Goal: Check status: Check status

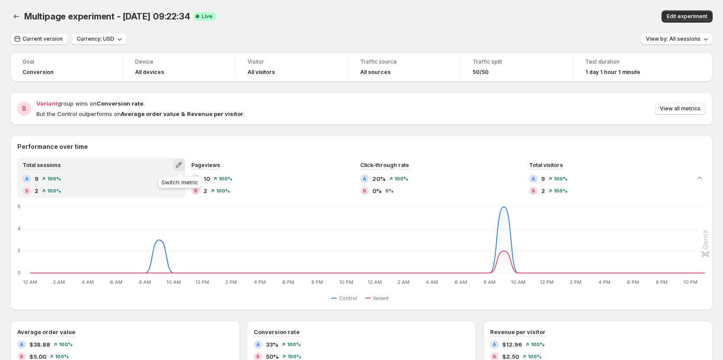
click at [180, 164] on icon "button" at bounding box center [179, 165] width 6 height 6
click at [156, 182] on span "Total orders" at bounding box center [180, 183] width 120 height 9
click at [176, 164] on icon "button" at bounding box center [179, 165] width 9 height 9
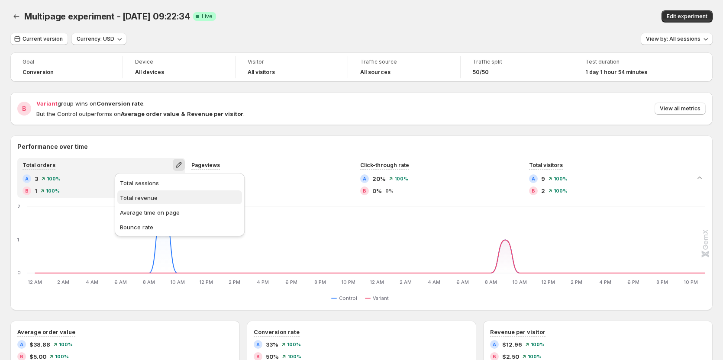
click at [157, 201] on span "Total revenue" at bounding box center [180, 198] width 120 height 9
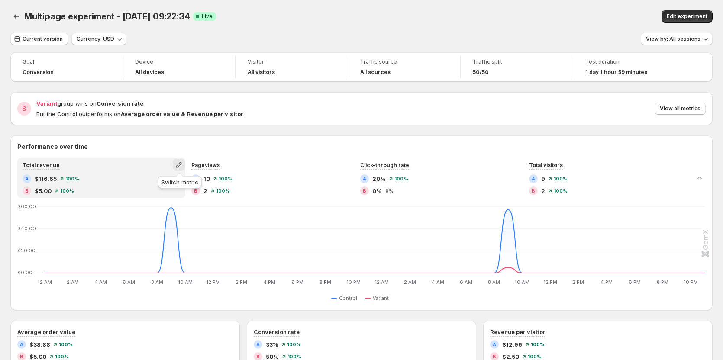
click at [178, 164] on icon "button" at bounding box center [179, 165] width 9 height 9
click at [236, 136] on div "Performance over time Total revenue A $116.65 100% B $5.00 100% Pageviews A 10 …" at bounding box center [361, 223] width 703 height 175
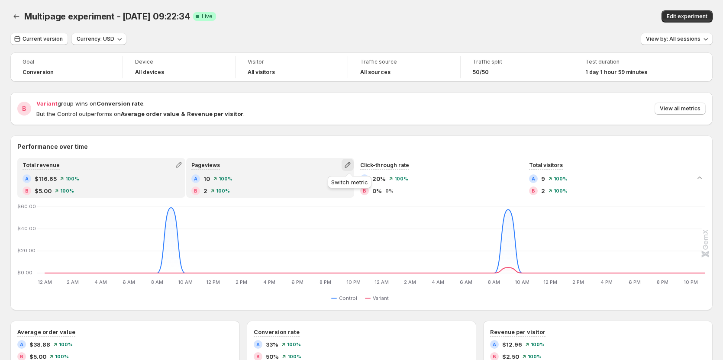
click at [350, 166] on icon "button" at bounding box center [348, 165] width 6 height 6
click at [324, 184] on span "Total sessions" at bounding box center [309, 183] width 39 height 7
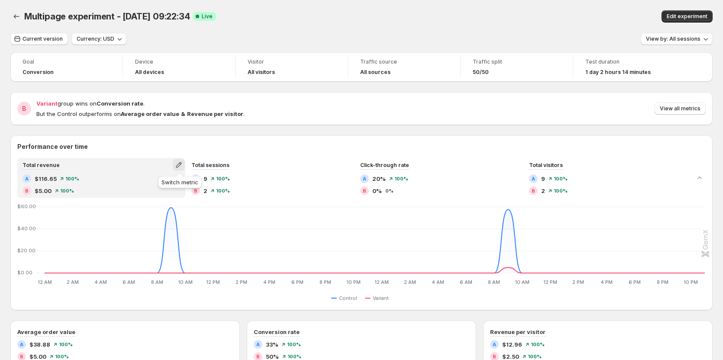
click at [179, 165] on icon "button" at bounding box center [179, 165] width 6 height 6
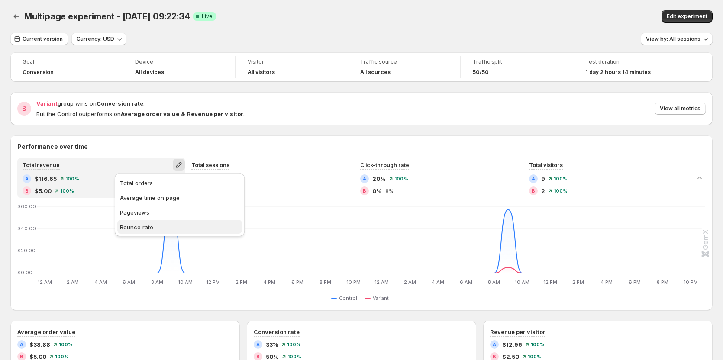
click at [152, 221] on button "Bounce rate" at bounding box center [179, 227] width 125 height 14
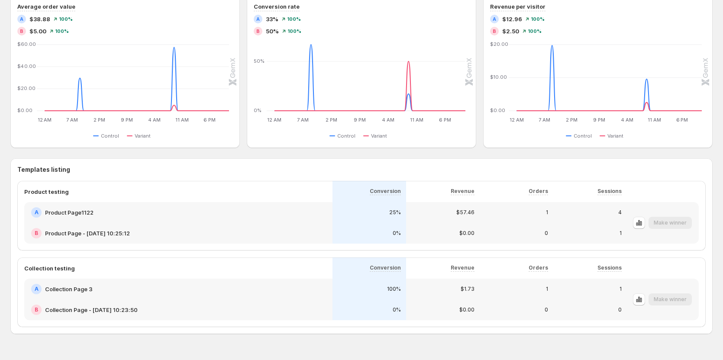
scroll to position [347, 0]
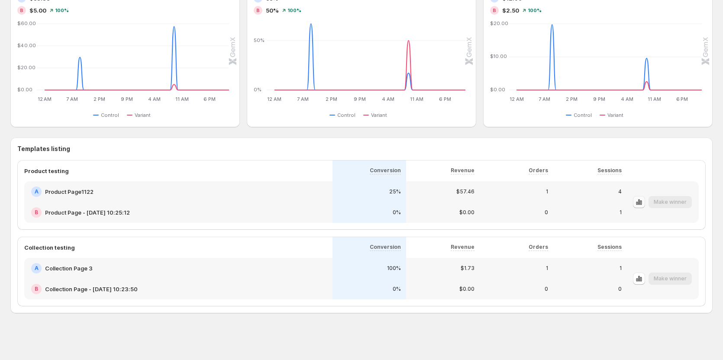
click at [638, 204] on icon "button" at bounding box center [637, 203] width 2 height 3
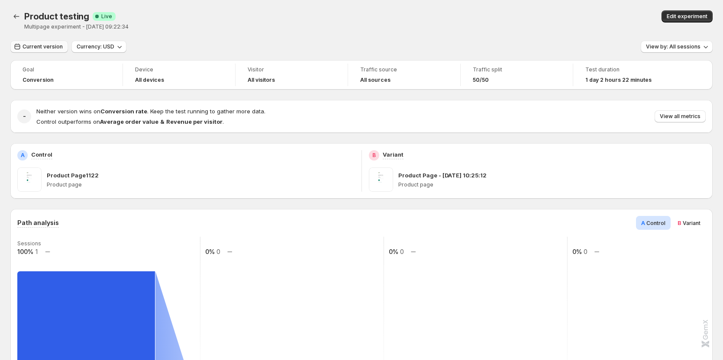
click at [47, 52] on button "Current version" at bounding box center [39, 47] width 58 height 12
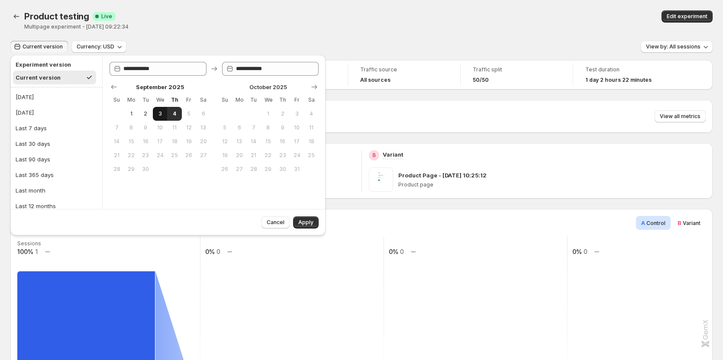
click at [161, 111] on span "3" at bounding box center [159, 113] width 7 height 7
click at [171, 110] on span "4" at bounding box center [174, 113] width 7 height 7
type input "**********"
click at [145, 113] on span "2" at bounding box center [145, 113] width 7 height 7
type input "**********"
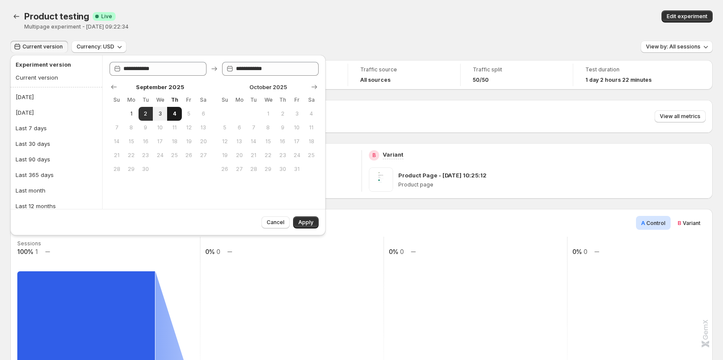
click at [172, 116] on span "4" at bounding box center [174, 113] width 7 height 7
type input "**********"
click at [305, 222] on span "Apply" at bounding box center [305, 222] width 15 height 7
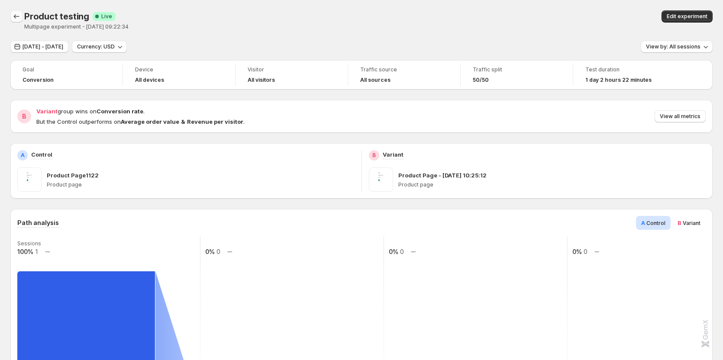
click at [19, 17] on icon "Back" at bounding box center [16, 16] width 9 height 9
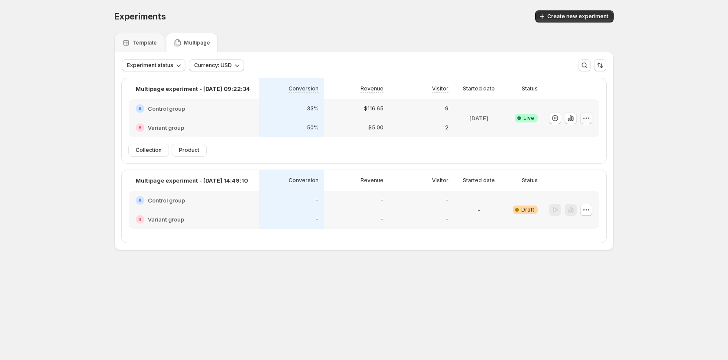
click at [588, 115] on icon "button" at bounding box center [586, 118] width 9 height 9
click at [569, 133] on span "Edit" at bounding box center [594, 136] width 91 height 9
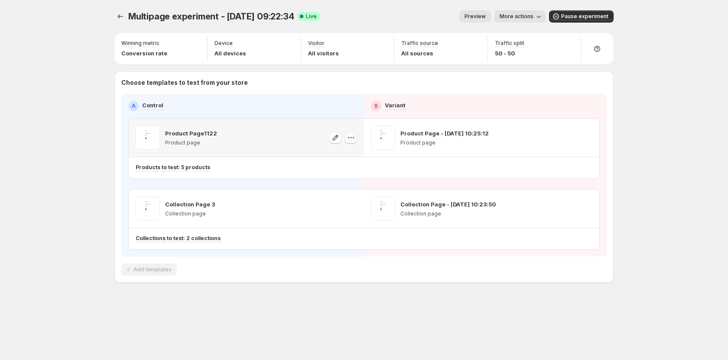
click at [351, 142] on button "button" at bounding box center [351, 138] width 12 height 12
click at [344, 185] on span "582734053409620747" at bounding box center [341, 186] width 62 height 6
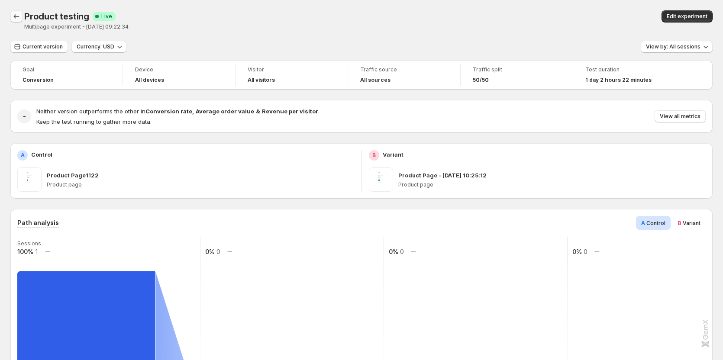
click at [16, 16] on icon "Back" at bounding box center [16, 16] width 9 height 9
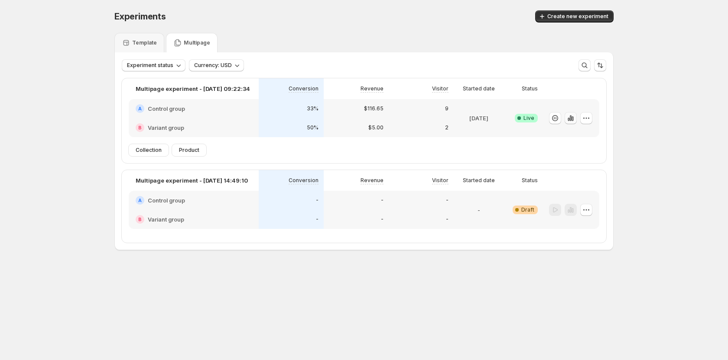
click at [567, 121] on icon "button" at bounding box center [570, 118] width 9 height 9
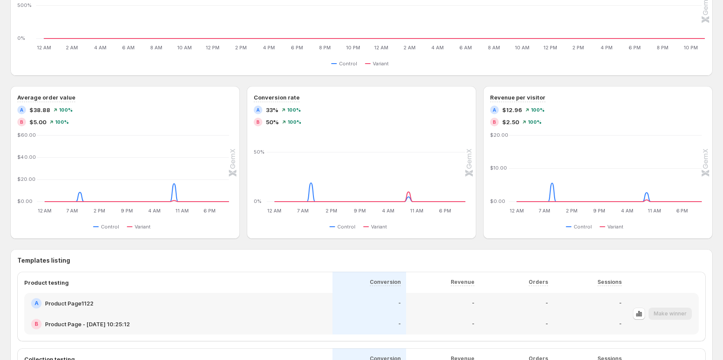
scroll to position [344, 0]
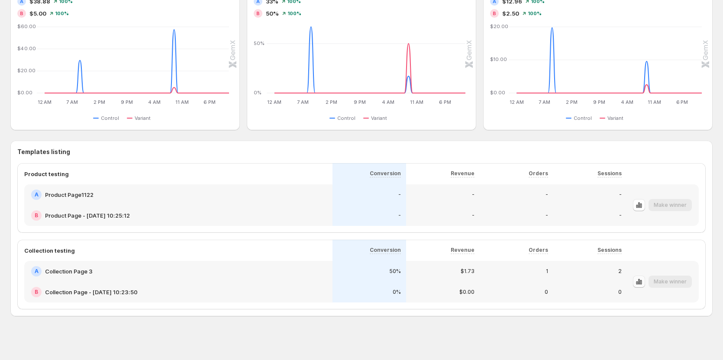
click at [642, 279] on icon "button" at bounding box center [639, 282] width 9 height 9
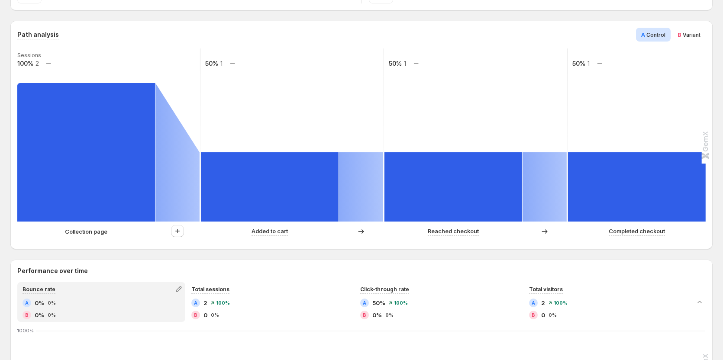
scroll to position [347, 0]
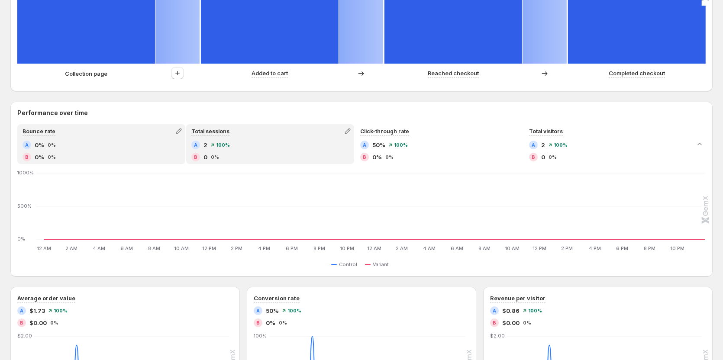
click at [264, 130] on div "Total sessions" at bounding box center [270, 131] width 166 height 12
click at [84, 152] on div "A 0% 0% B 0% 0%" at bounding box center [102, 151] width 158 height 21
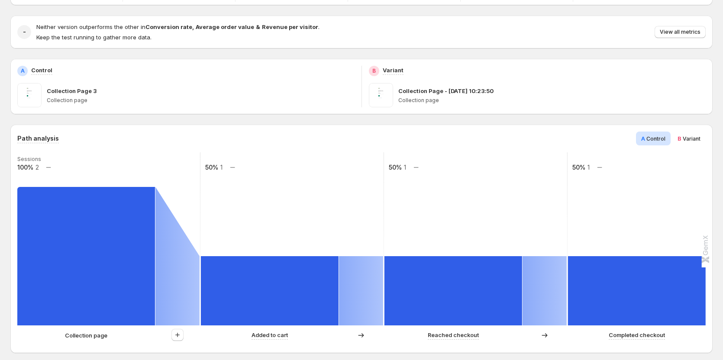
scroll to position [0, 0]
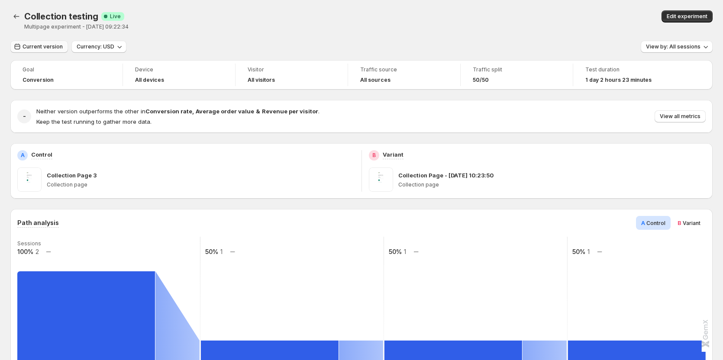
click at [56, 49] on span "Current version" at bounding box center [43, 46] width 40 height 7
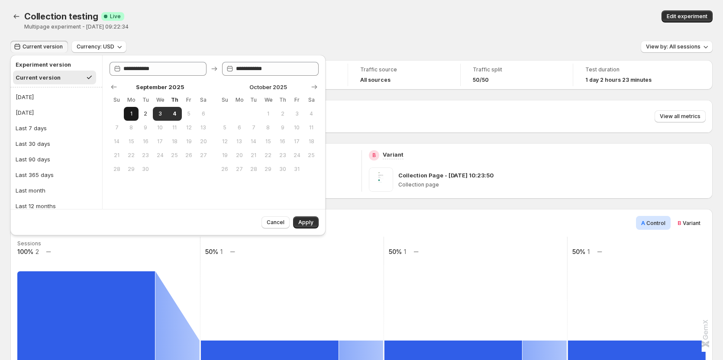
click at [132, 111] on span "1" at bounding box center [130, 113] width 7 height 7
type input "**********"
click at [178, 113] on span "4" at bounding box center [174, 113] width 7 height 7
type input "**********"
click at [304, 220] on span "Apply" at bounding box center [305, 222] width 15 height 7
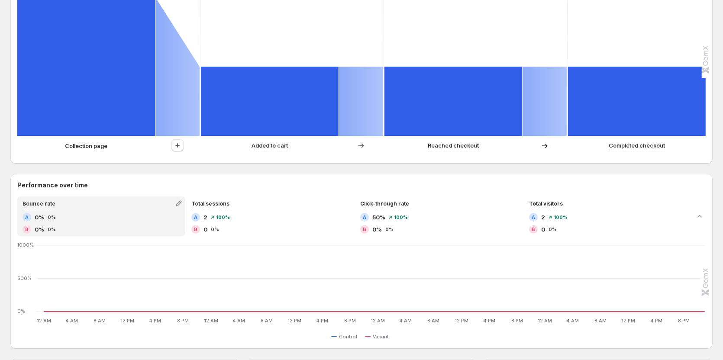
scroll to position [390, 0]
